Goal: Find specific fact

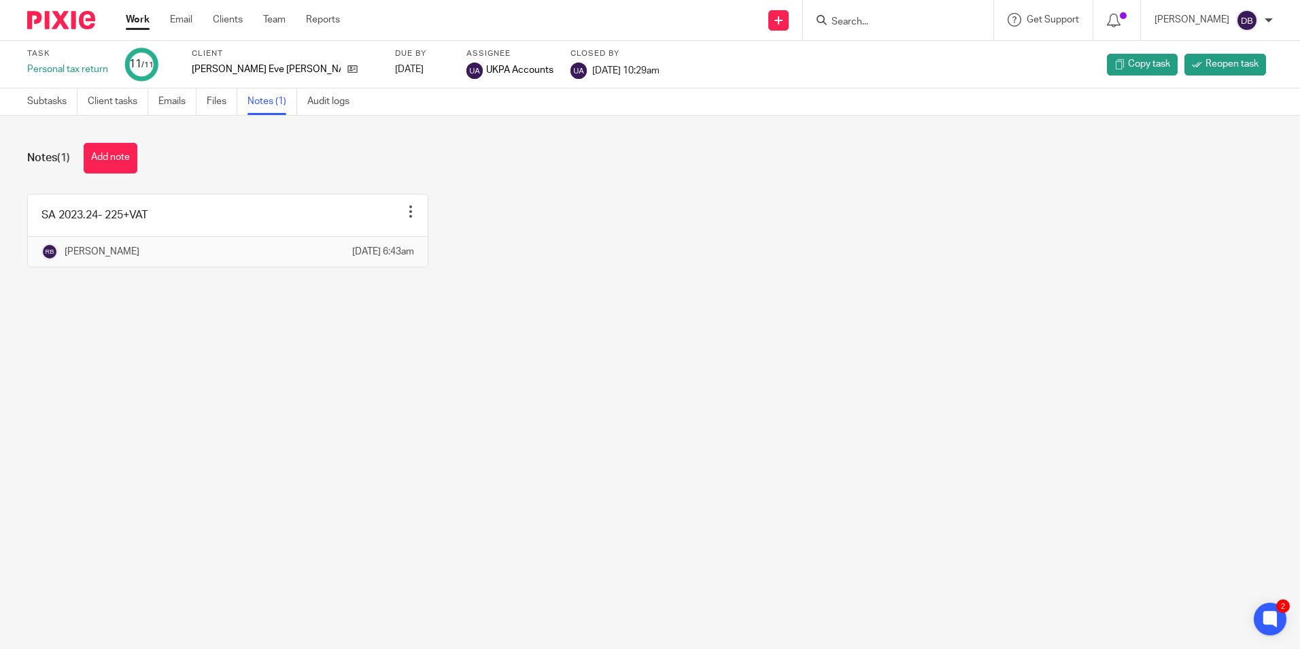
click at [143, 16] on link "Work" at bounding box center [138, 20] width 24 height 14
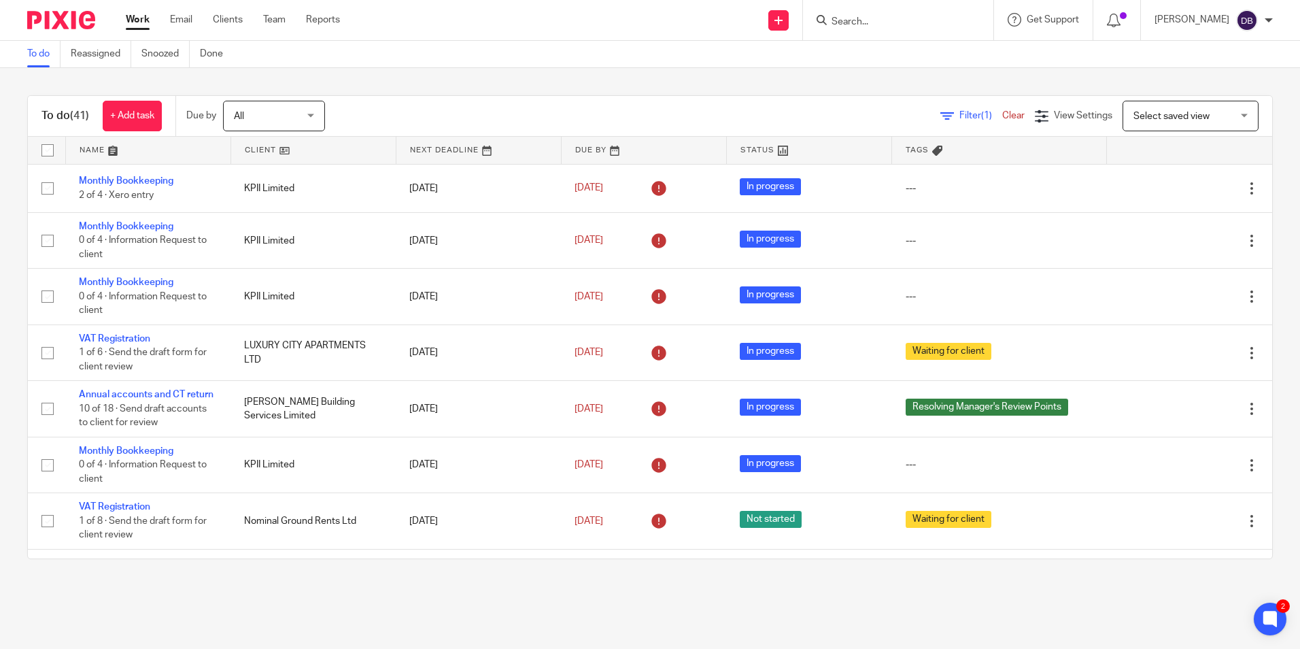
click at [864, 16] on input "Search" at bounding box center [891, 22] width 122 height 12
type input "ascaru"
click at [931, 69] on link at bounding box center [942, 64] width 230 height 42
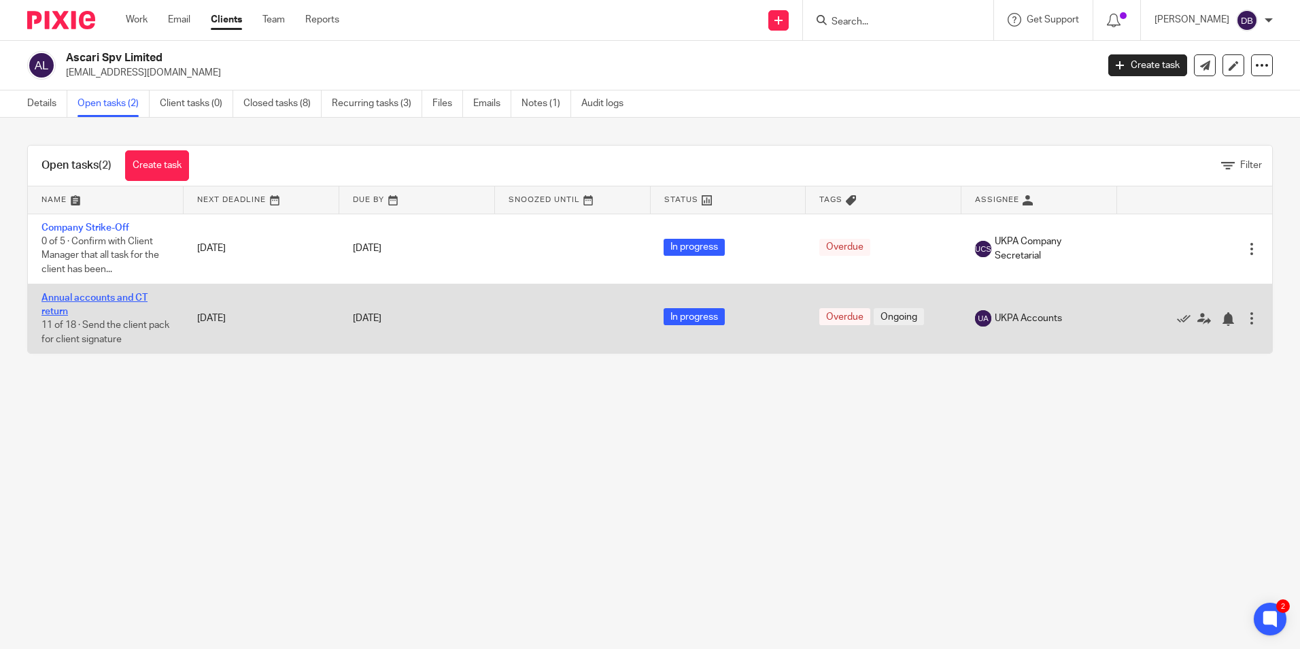
click at [86, 297] on link "Annual accounts and CT return" at bounding box center [94, 304] width 106 height 23
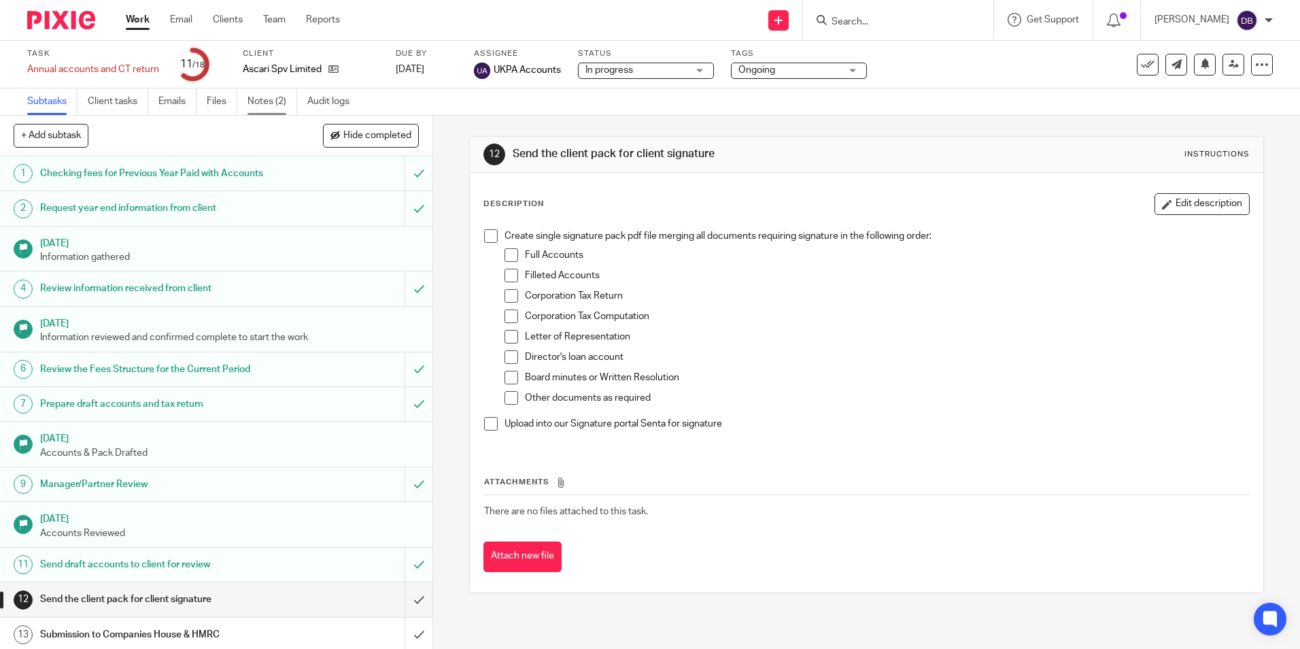
click at [271, 103] on link "Notes (2)" at bounding box center [272, 101] width 50 height 27
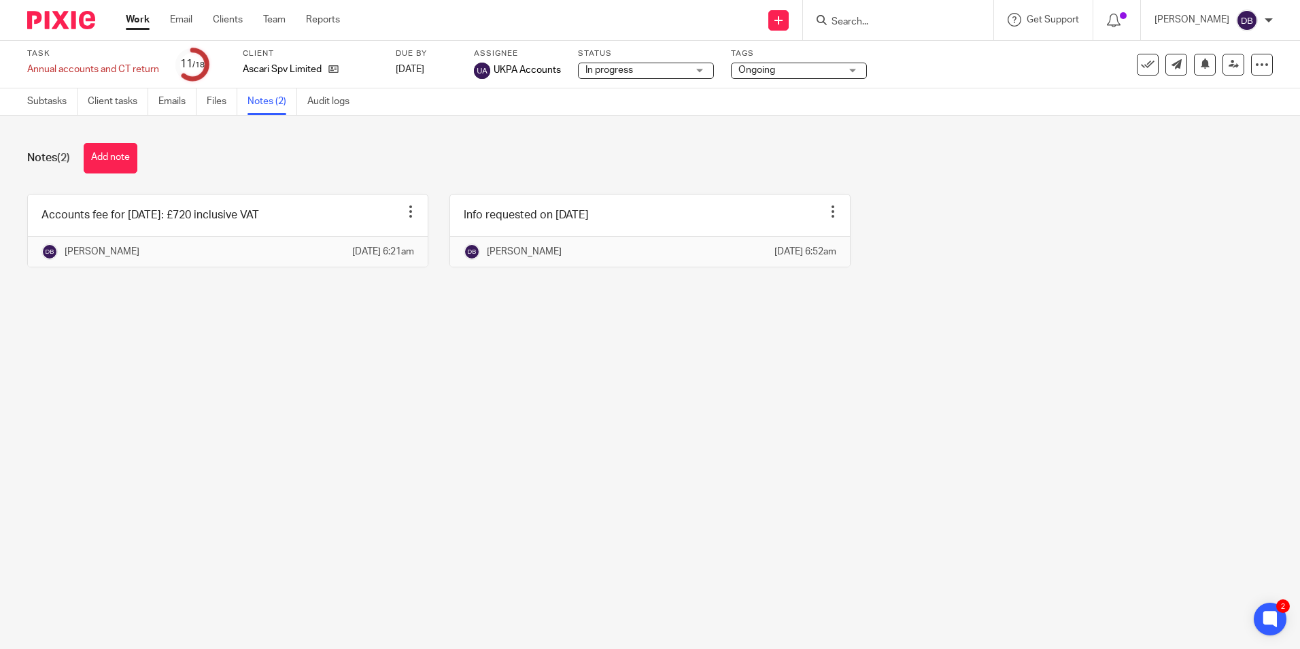
click at [904, 24] on input "Search" at bounding box center [891, 22] width 122 height 12
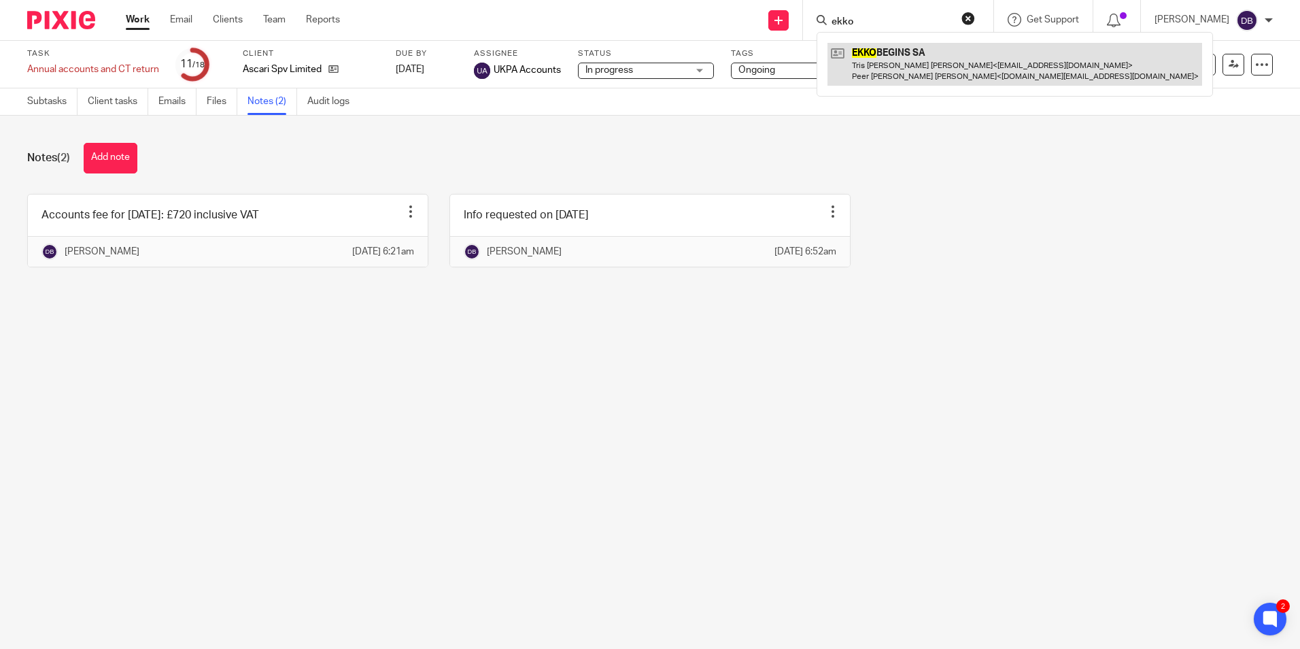
type input "ekko"
click at [910, 70] on link at bounding box center [1014, 64] width 375 height 42
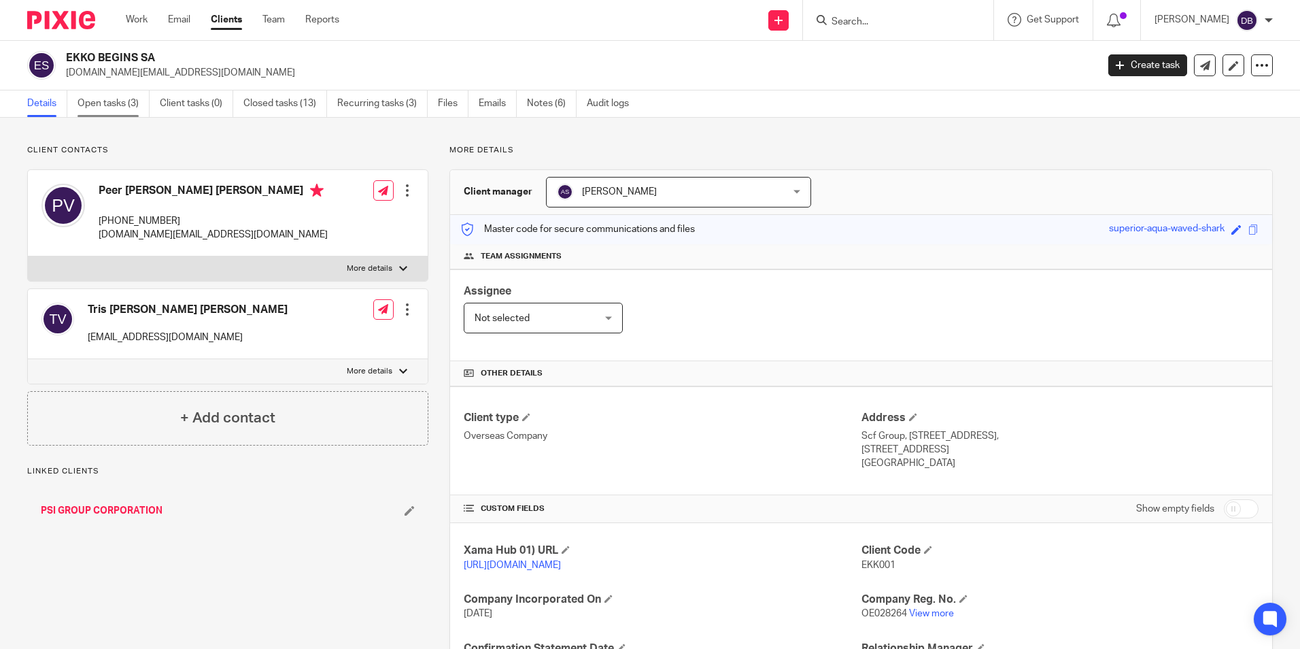
click at [111, 112] on link "Open tasks (3)" at bounding box center [114, 103] width 72 height 27
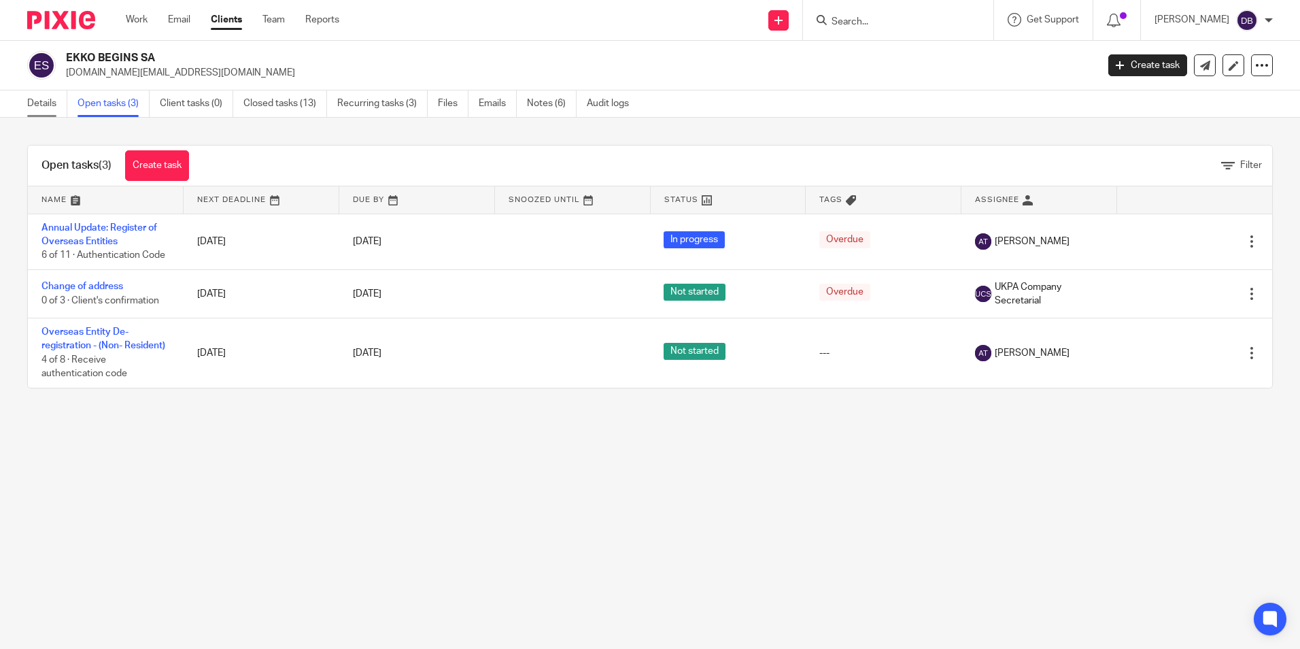
click at [48, 104] on link "Details" at bounding box center [47, 103] width 40 height 27
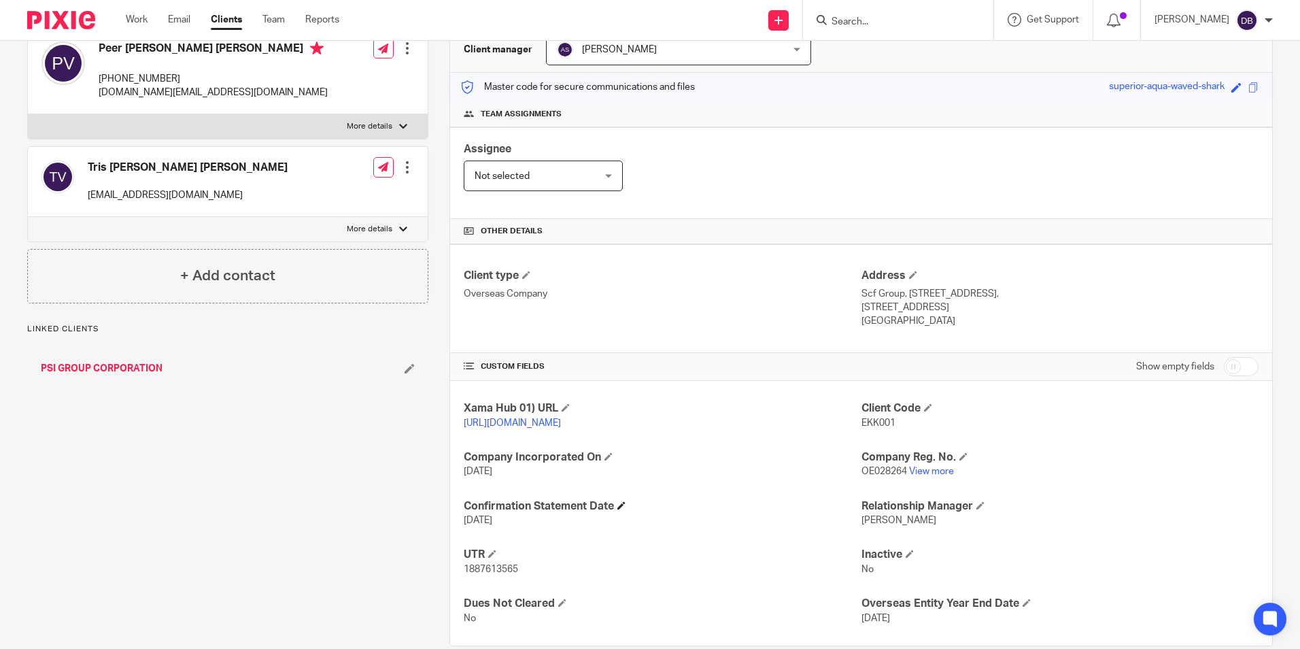
scroll to position [167, 0]
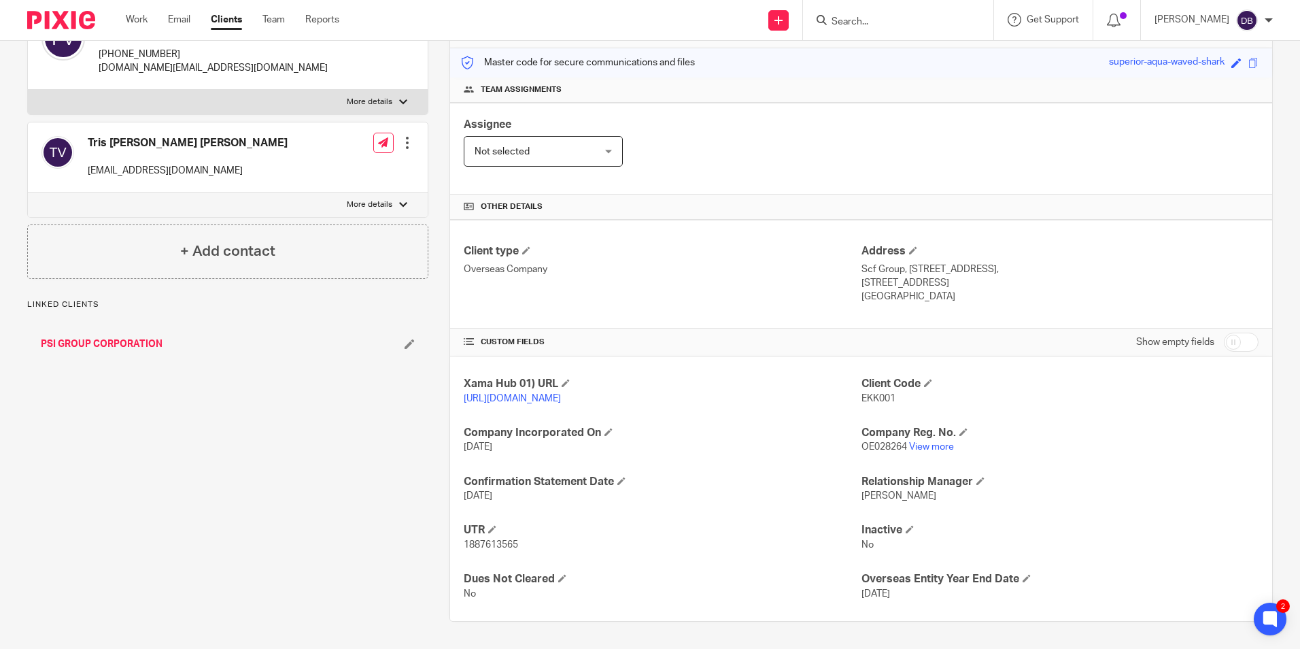
click at [485, 547] on span "1887613565" at bounding box center [491, 545] width 54 height 10
click at [485, 546] on span "1887613565" at bounding box center [491, 545] width 54 height 10
copy span "1887613565"
click at [148, 22] on link "Work" at bounding box center [137, 20] width 22 height 14
